Goal: Information Seeking & Learning: Find specific page/section

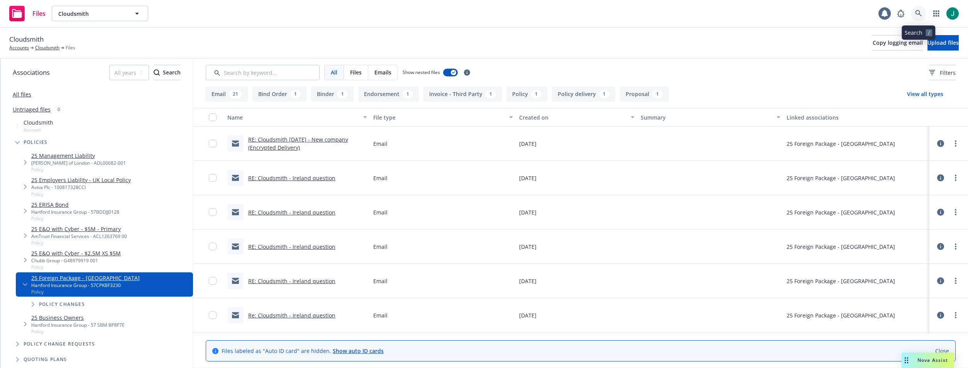
click at [917, 12] on icon at bounding box center [918, 13] width 7 height 7
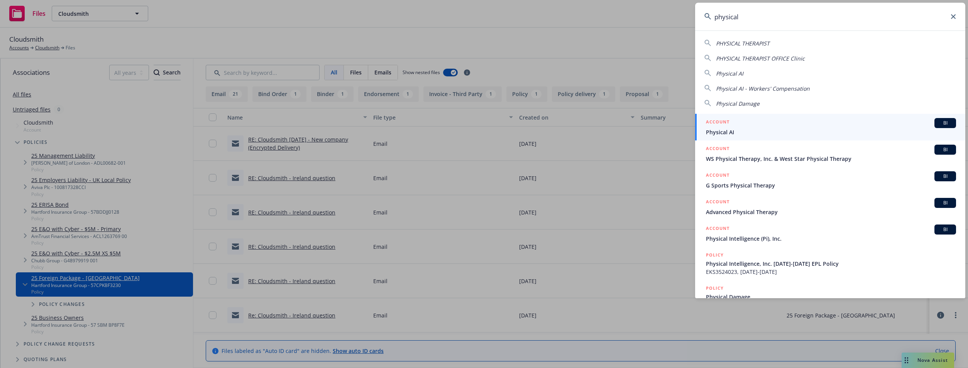
type input "physical"
click at [726, 132] on span "Physical AI" at bounding box center [831, 132] width 250 height 8
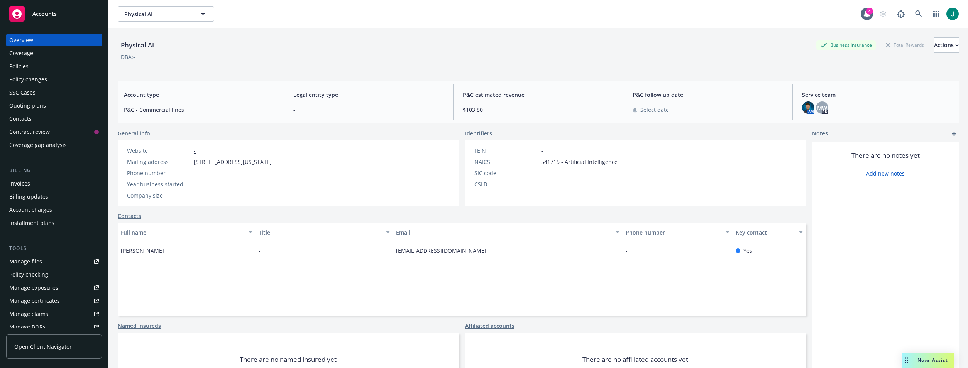
click at [25, 68] on div "Policies" at bounding box center [18, 66] width 19 height 12
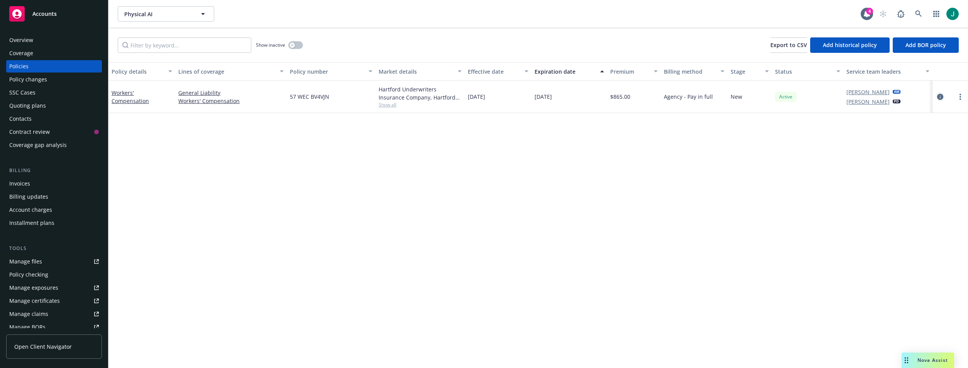
click at [938, 96] on icon "circleInformation" at bounding box center [940, 97] width 6 height 6
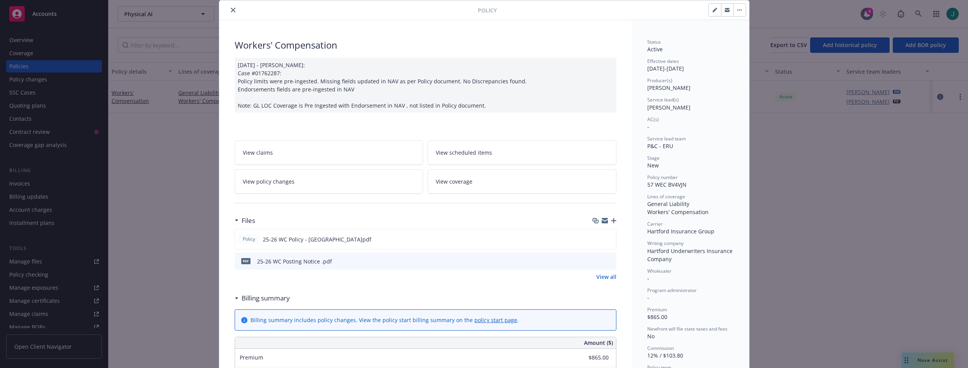
scroll to position [39, 0]
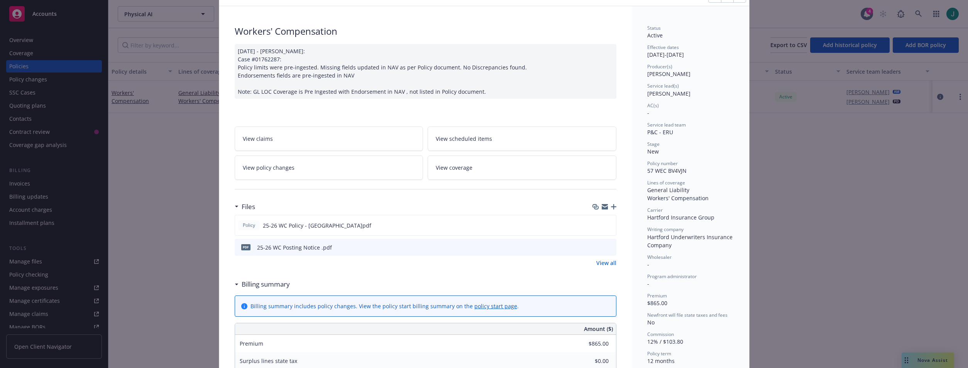
click at [605, 264] on link "View all" at bounding box center [606, 263] width 20 height 8
